Goal: Navigation & Orientation: Find specific page/section

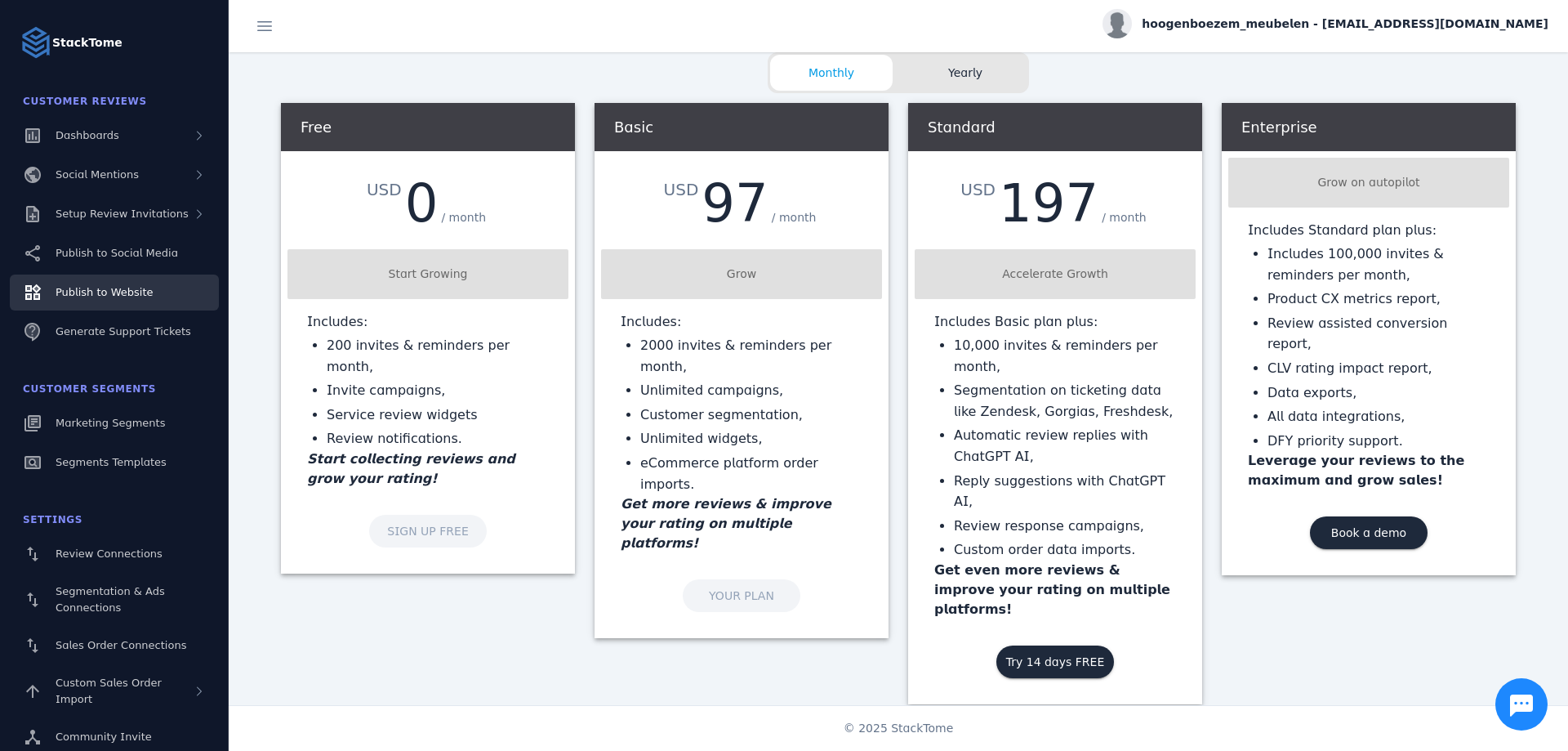
click at [102, 294] on span "Publish to Website" at bounding box center [104, 292] width 97 height 12
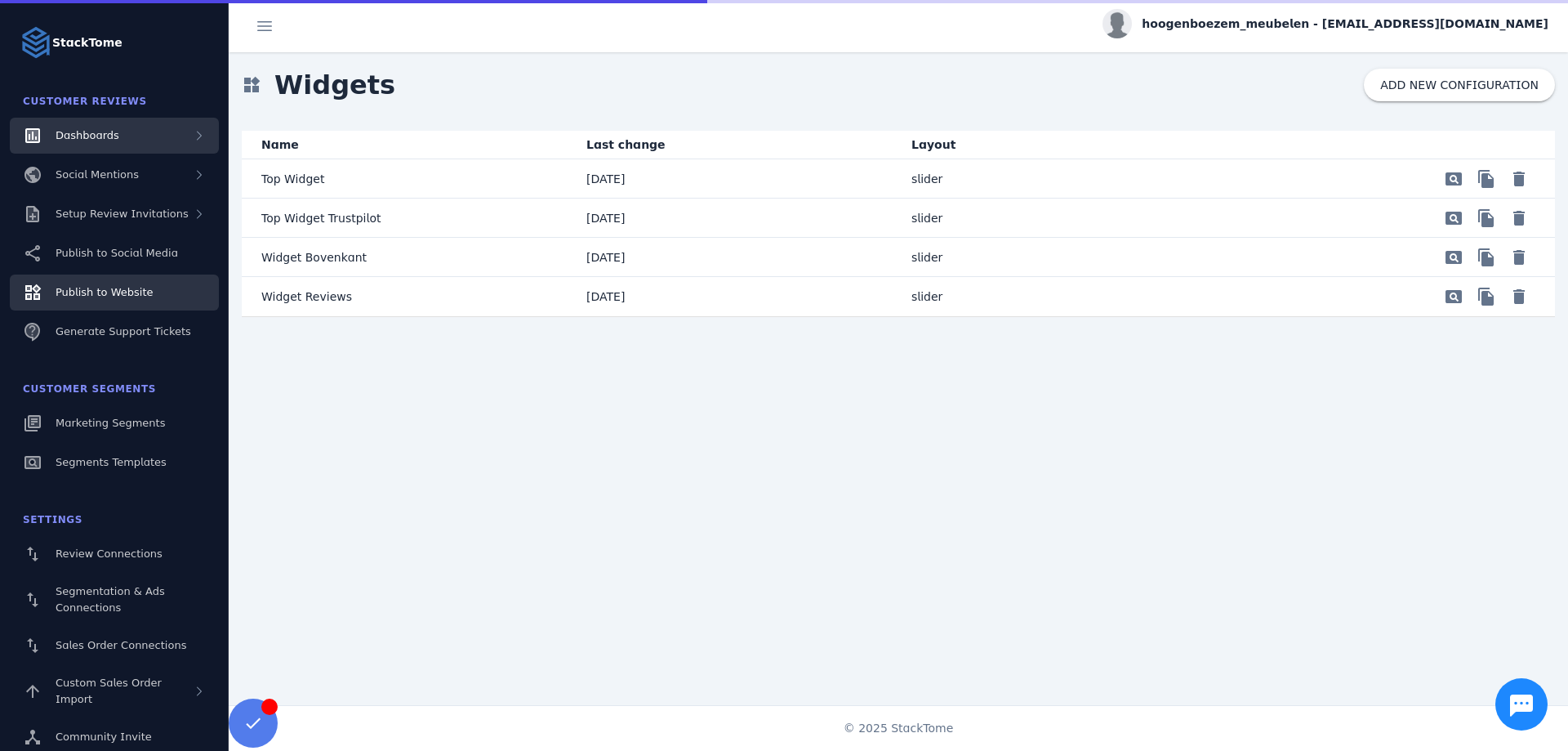
click at [86, 147] on div "Dashboards" at bounding box center [114, 136] width 209 height 36
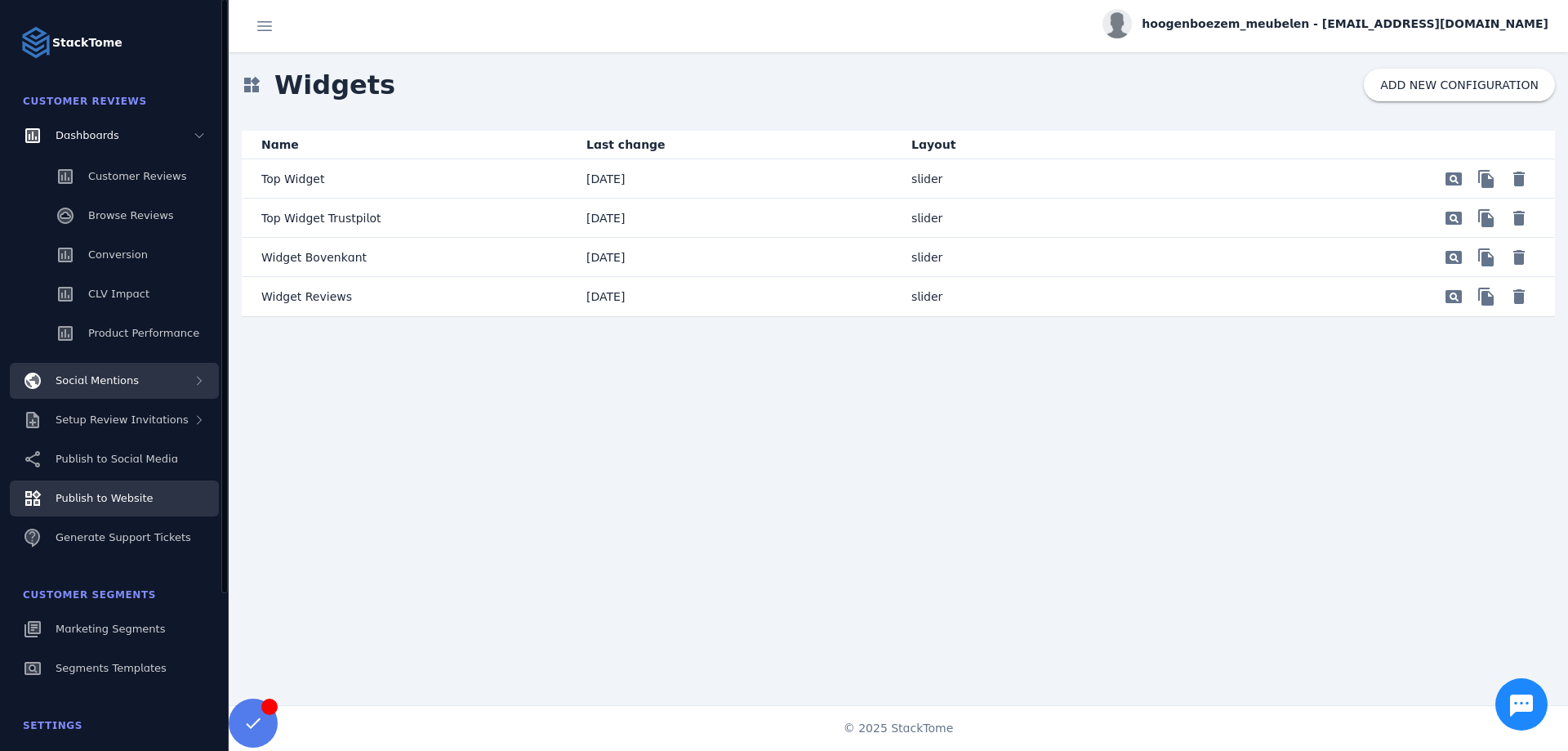
click at [119, 367] on div "Social Mentions" at bounding box center [114, 381] width 209 height 36
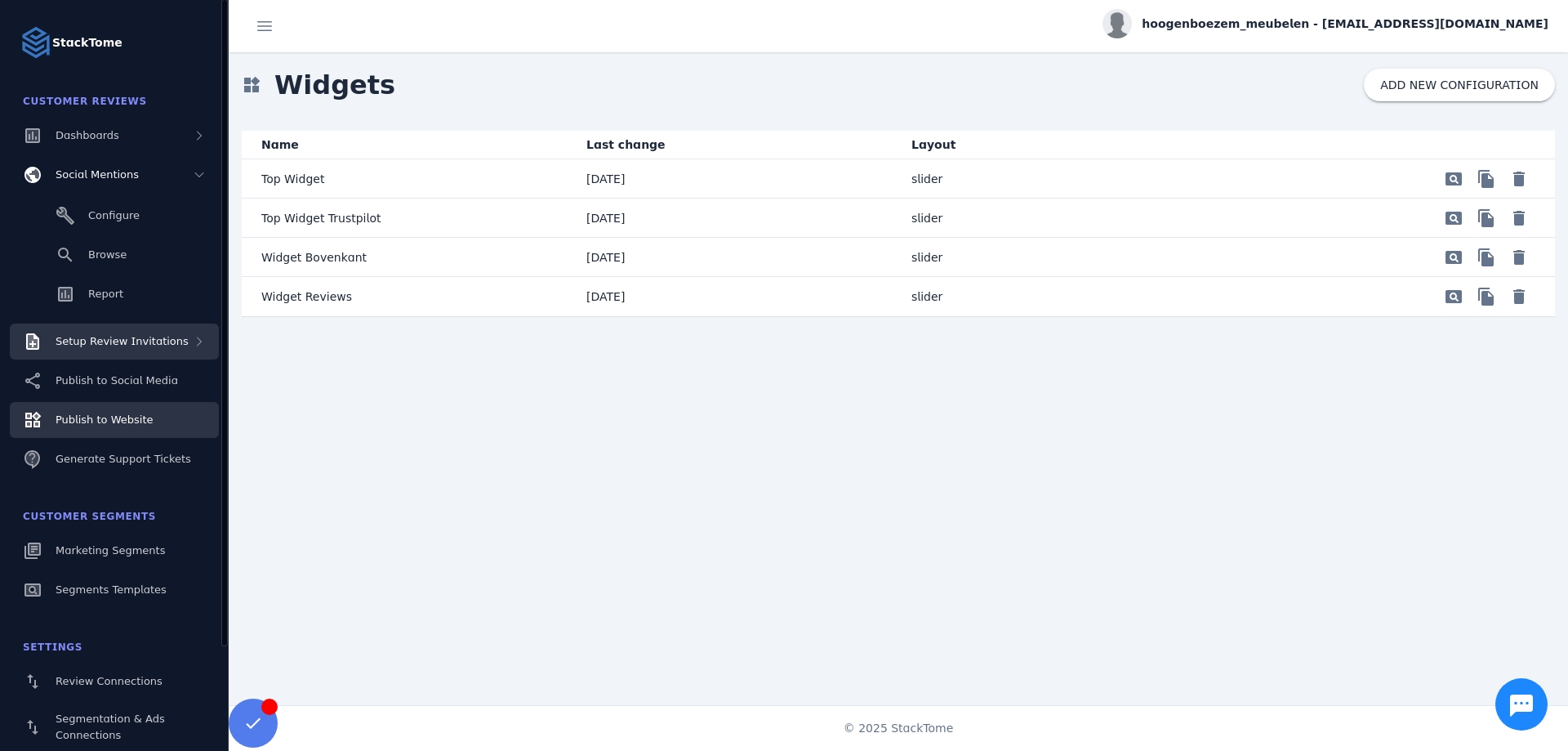
click at [103, 353] on div "Setup Review Invitations" at bounding box center [114, 342] width 209 height 36
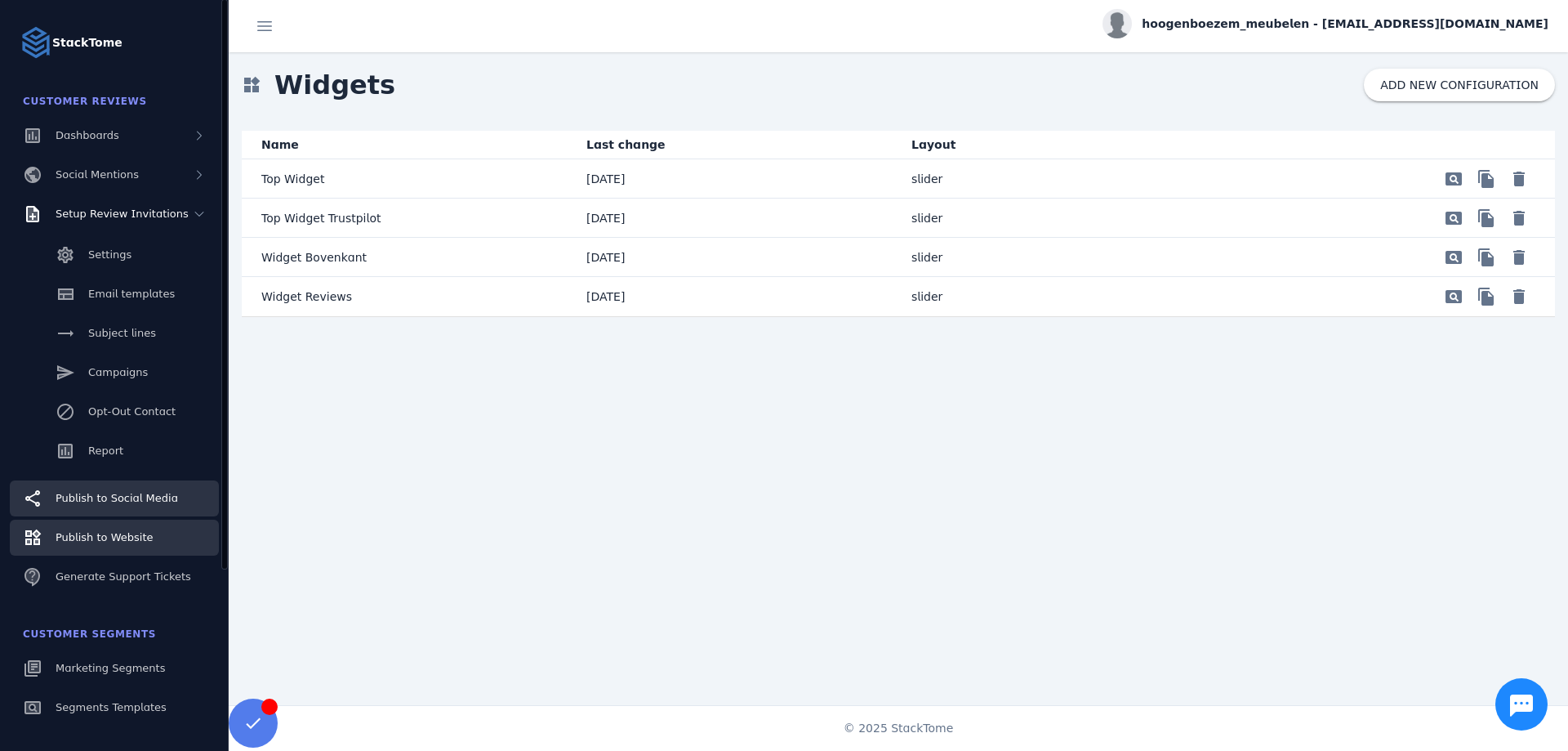
click at [121, 511] on link "Publish to Social Media" at bounding box center [114, 498] width 209 height 36
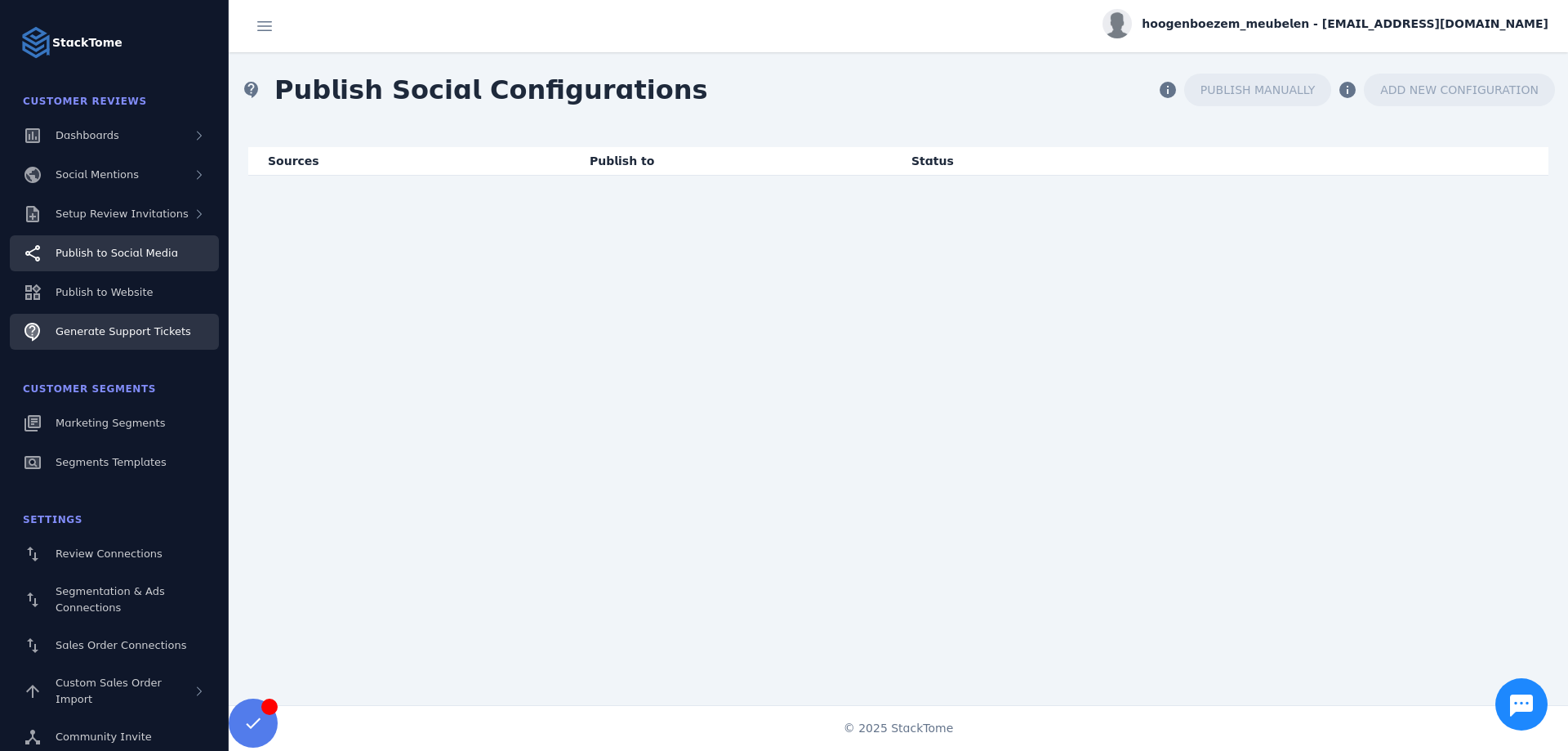
click at [118, 330] on span "Generate Support Tickets" at bounding box center [124, 331] width 136 height 12
